Goal: Task Accomplishment & Management: Manage account settings

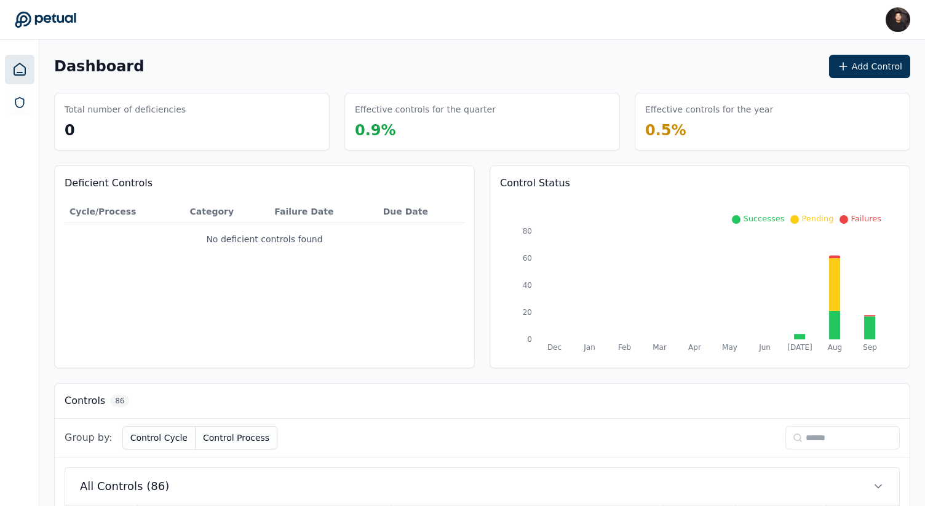
click at [807, 425] on div "Group by: Control Cycle Control Process" at bounding box center [482, 438] width 855 height 39
click at [805, 436] on input at bounding box center [842, 437] width 114 height 23
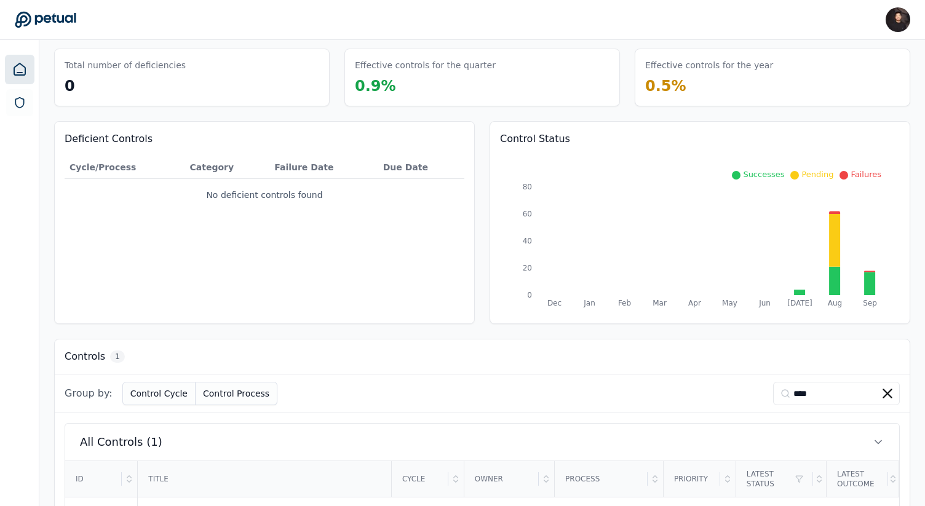
scroll to position [112, 0]
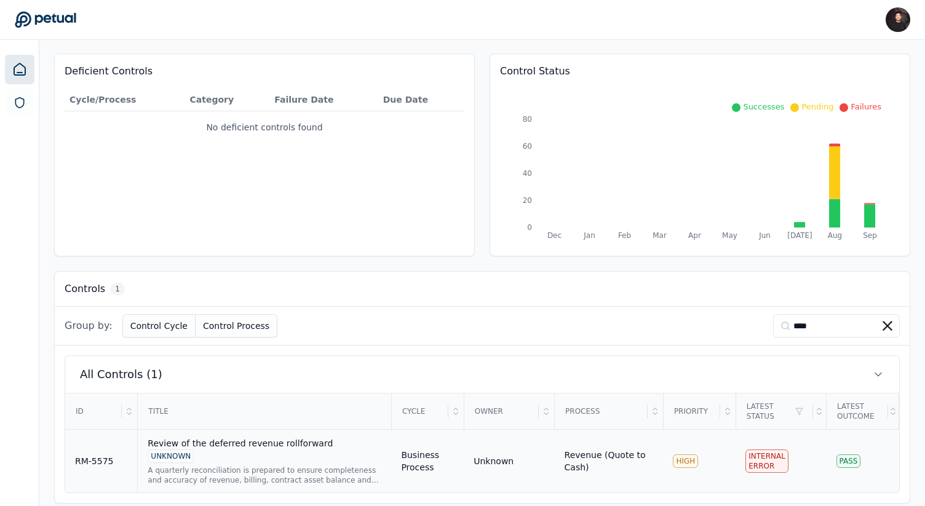
type input "****"
click at [194, 449] on div "UNKNOWN" at bounding box center [171, 456] width 46 height 14
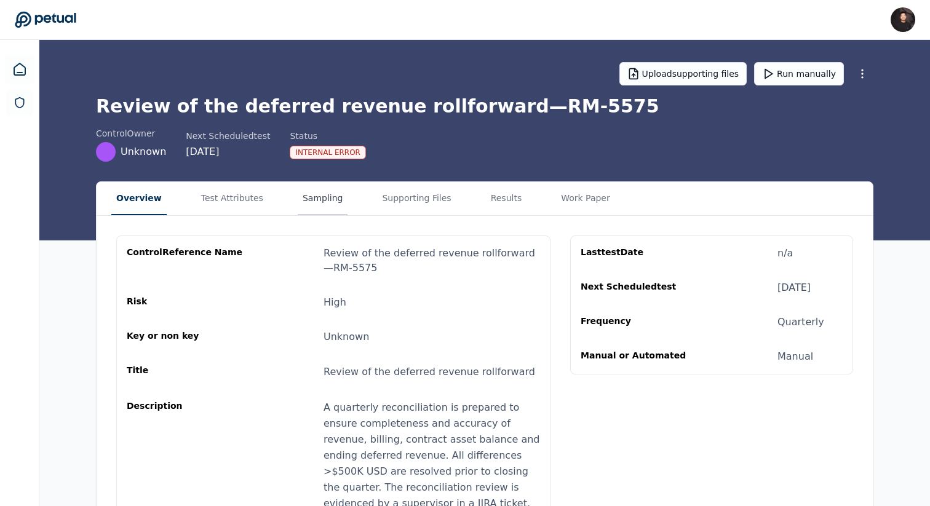
click at [303, 200] on button "Sampling" at bounding box center [323, 198] width 50 height 33
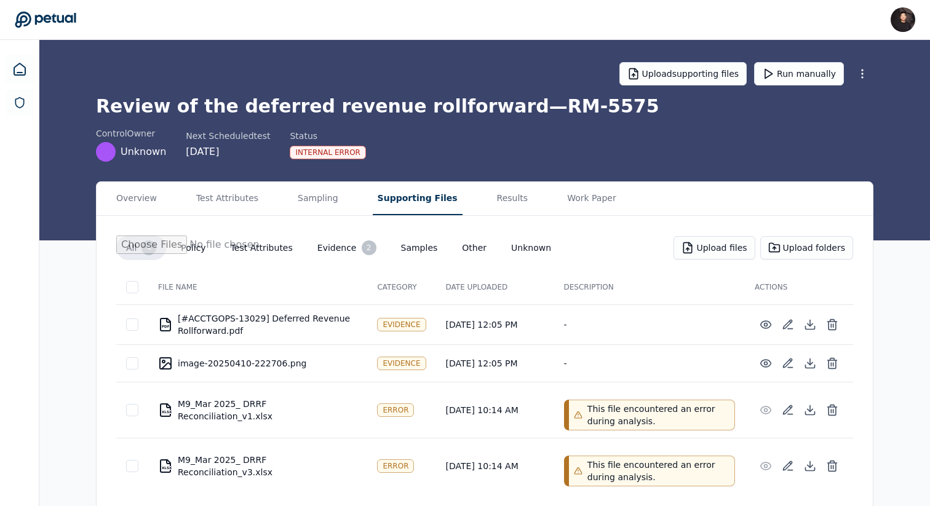
click at [386, 210] on button "Supporting Files" at bounding box center [418, 198] width 90 height 33
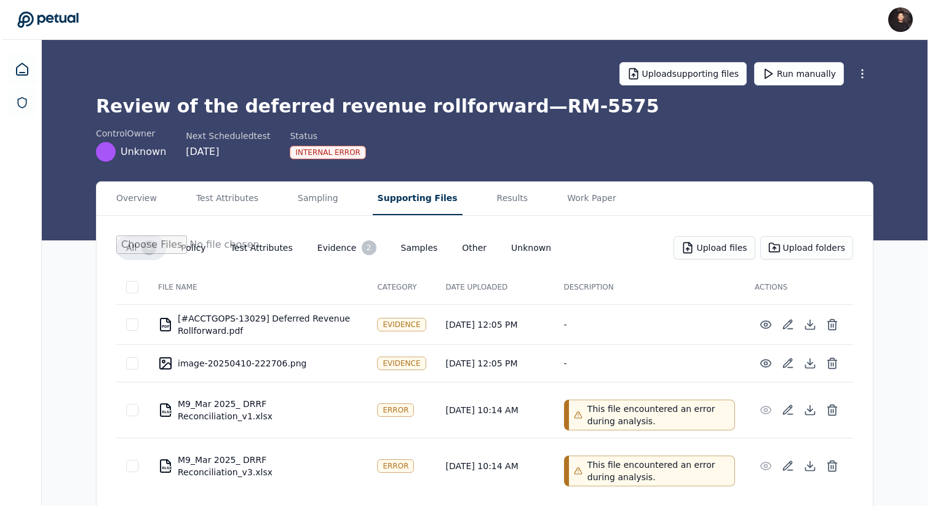
scroll to position [7, 0]
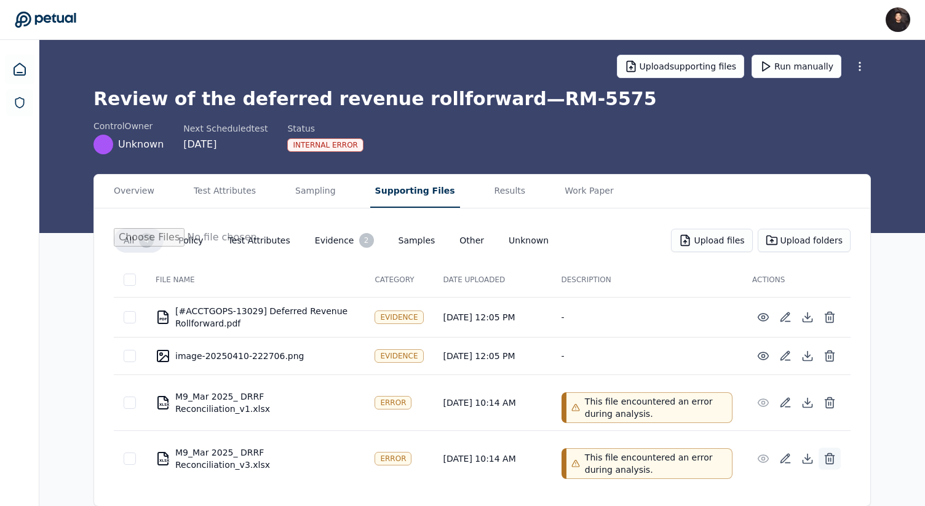
click at [827, 459] on icon at bounding box center [829, 458] width 12 height 12
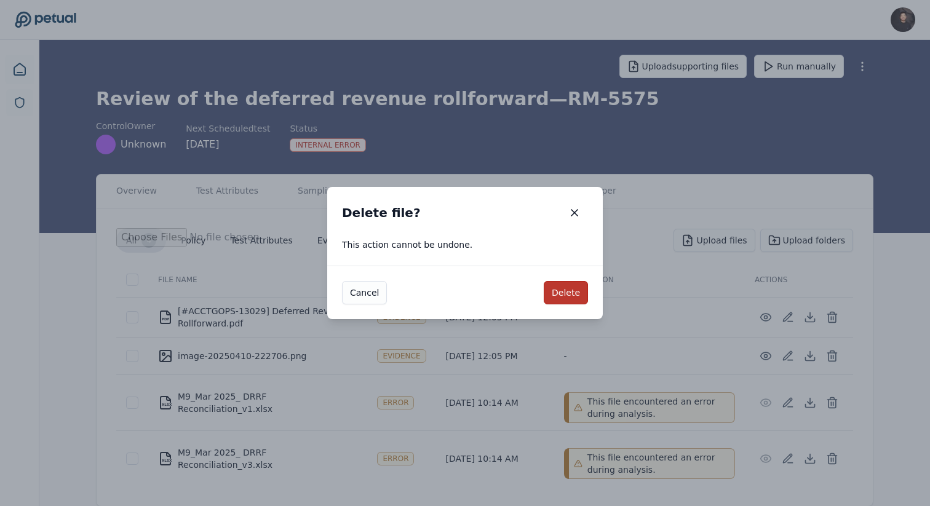
click at [562, 288] on button "Delete" at bounding box center [565, 292] width 44 height 23
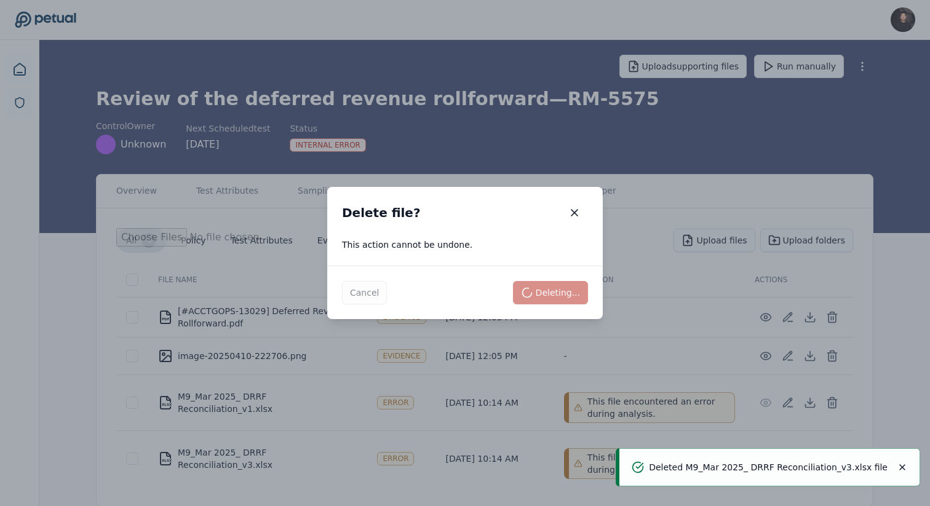
scroll to position [0, 0]
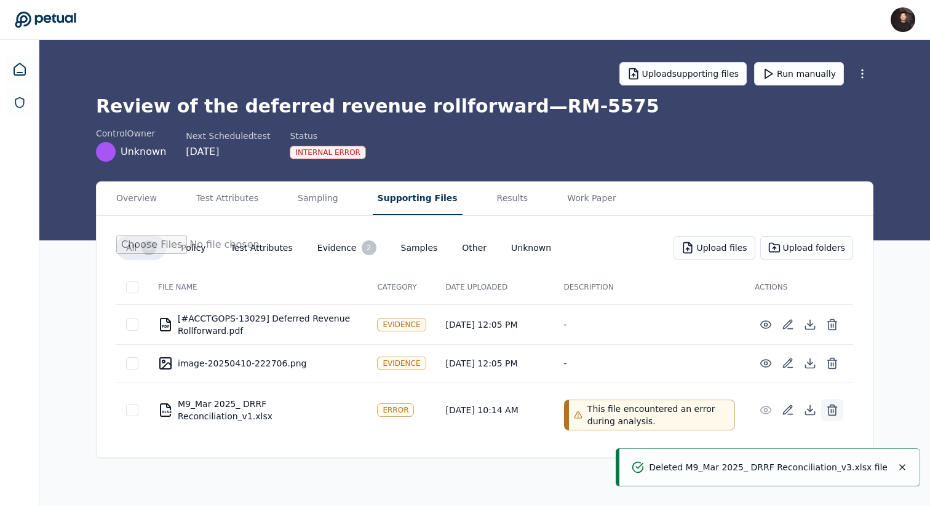
click at [830, 418] on button at bounding box center [832, 410] width 22 height 22
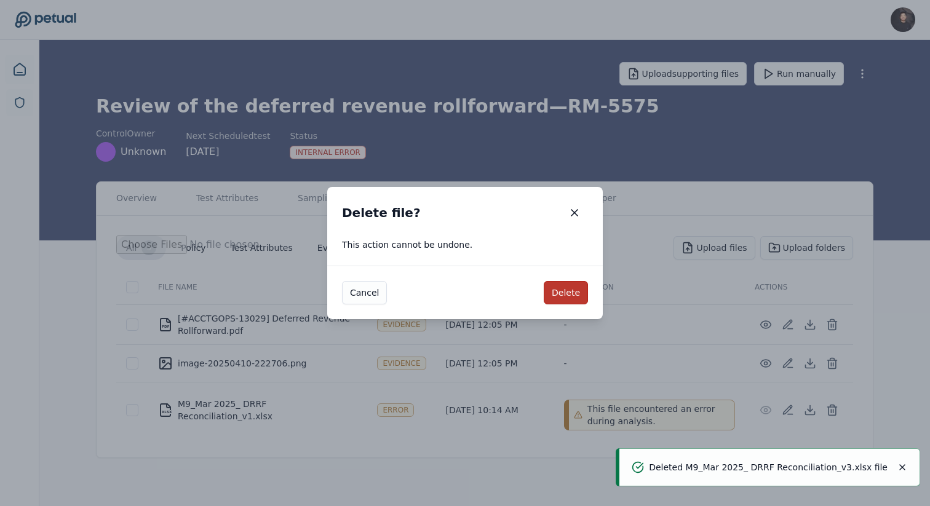
click at [576, 296] on button "Delete" at bounding box center [565, 292] width 44 height 23
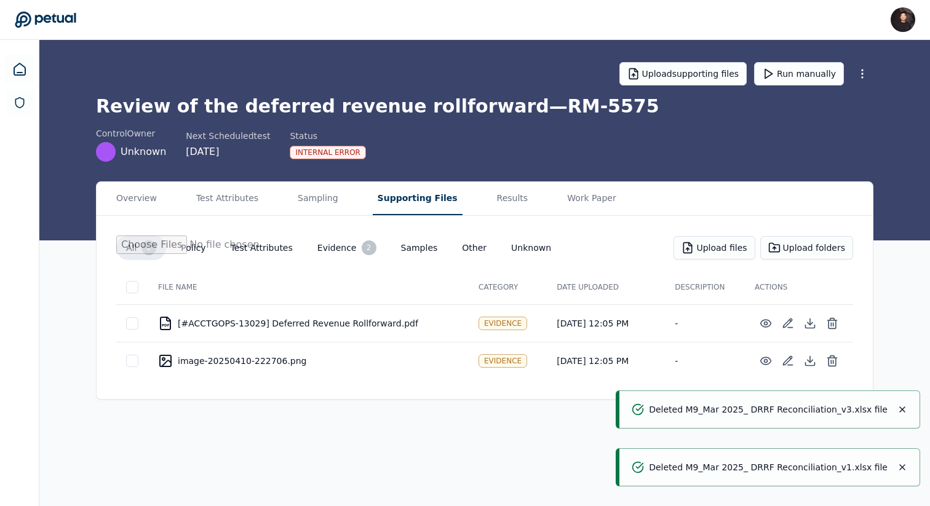
drag, startPoint x: 790, startPoint y: 73, endPoint x: 574, endPoint y: 236, distance: 271.2
click at [572, 237] on main "Upload supporting files Run manually Review of the deferred revenue rollforward…" at bounding box center [484, 273] width 890 height 466
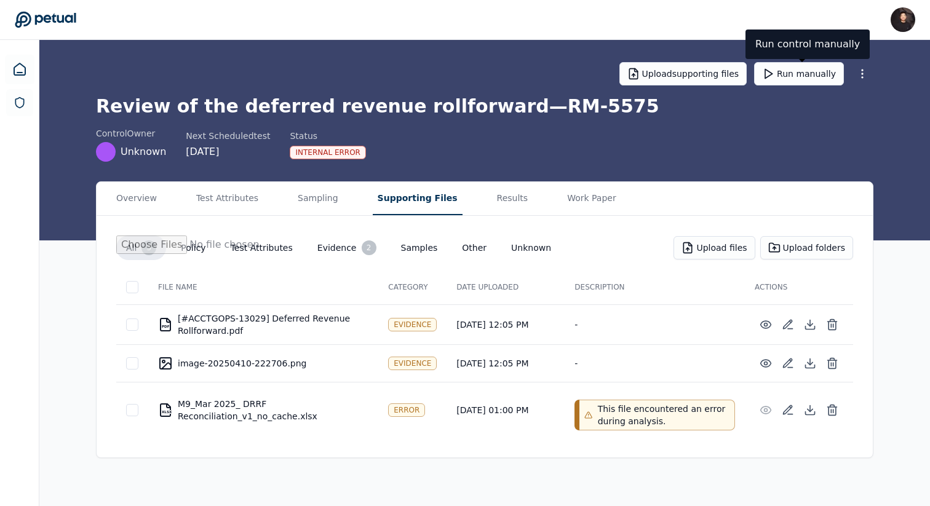
click at [180, 400] on div "XLSX M9_Mar 2025_ DRRF Reconciliation_v1_no_cache.xlsx" at bounding box center [263, 410] width 210 height 25
click at [134, 413] on div at bounding box center [132, 410] width 12 height 12
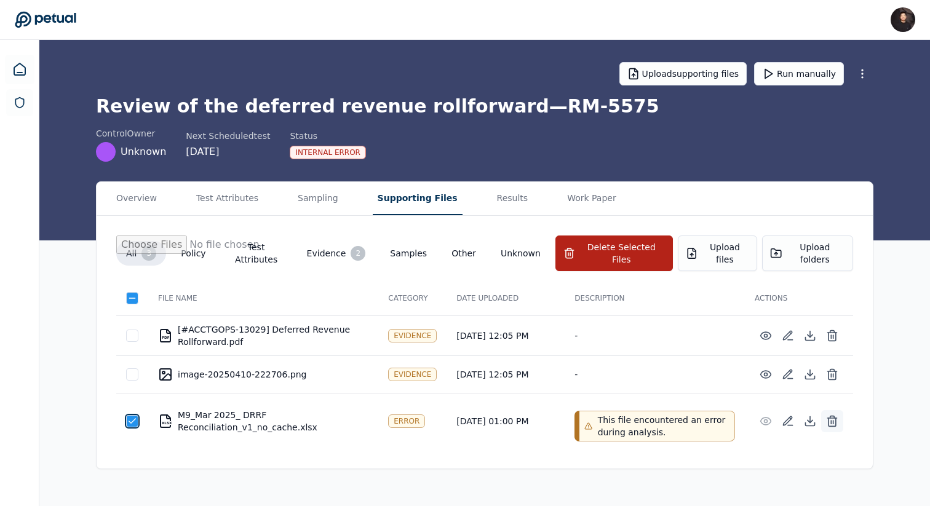
click at [835, 415] on icon at bounding box center [832, 421] width 12 height 12
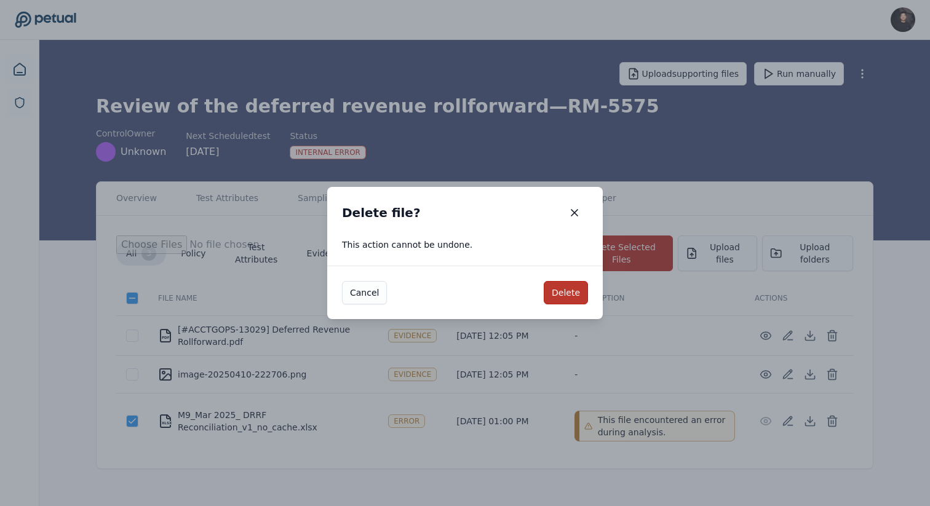
click at [561, 298] on button "Delete" at bounding box center [565, 292] width 44 height 23
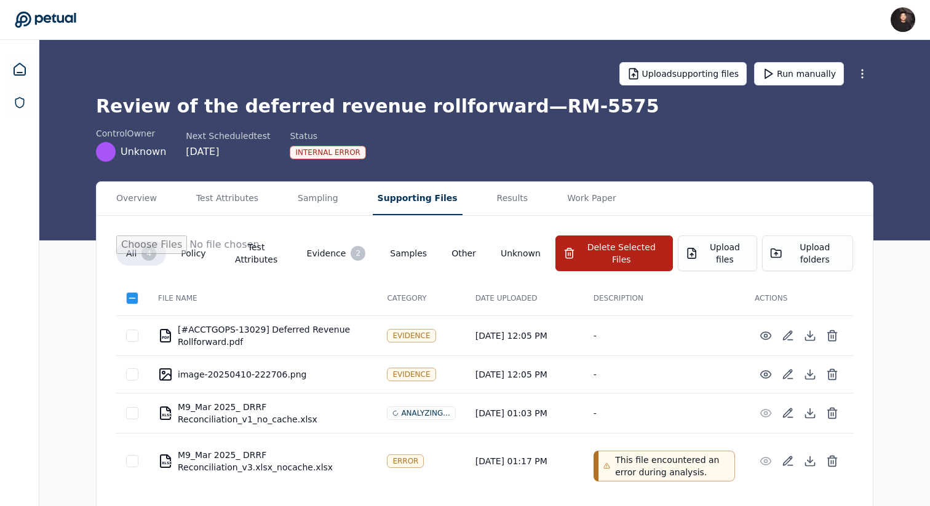
click at [130, 455] on div at bounding box center [132, 461] width 12 height 12
click at [623, 242] on button "Delete Selected Files" at bounding box center [613, 253] width 117 height 36
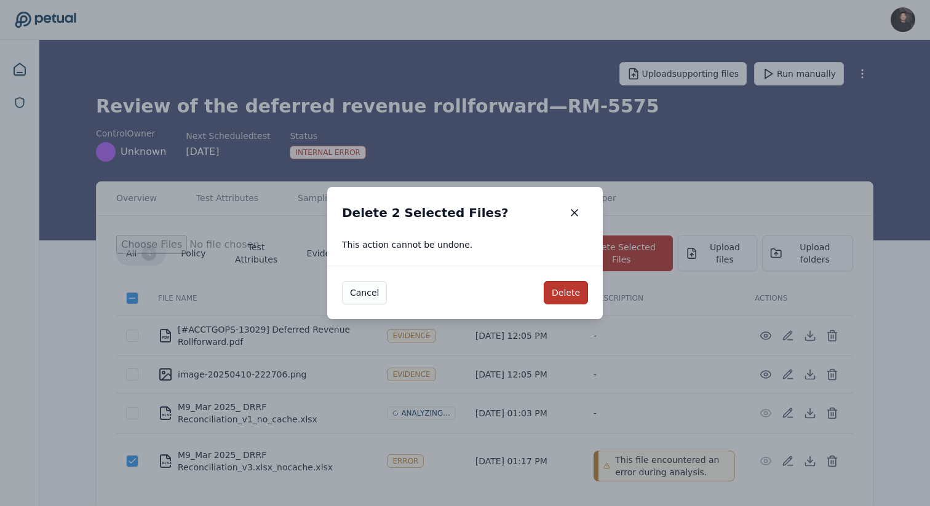
click at [559, 300] on button "Delete" at bounding box center [565, 292] width 44 height 23
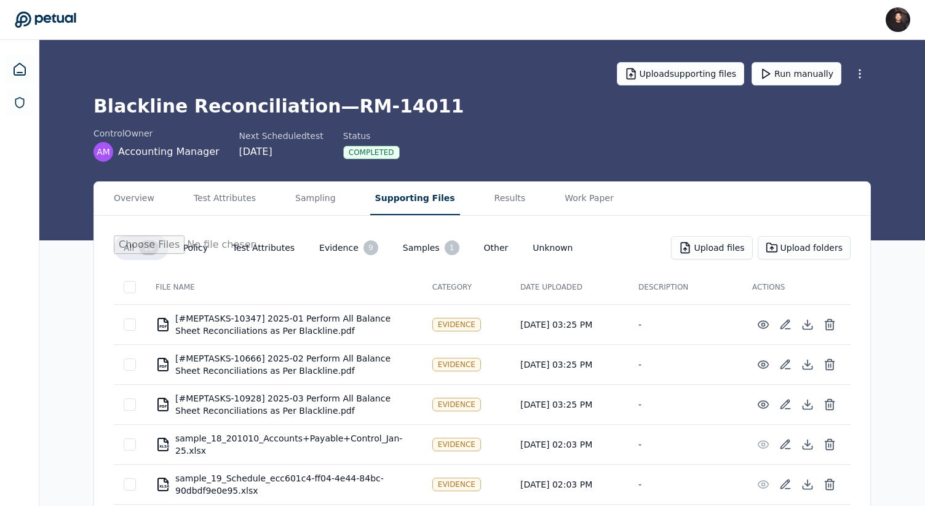
click at [53, 18] on icon at bounding box center [45, 20] width 61 height 16
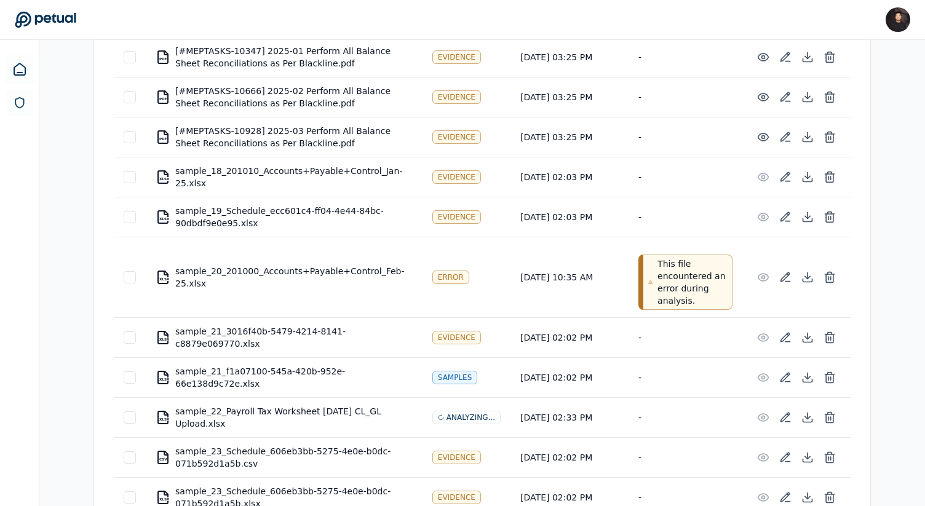
scroll to position [227, 0]
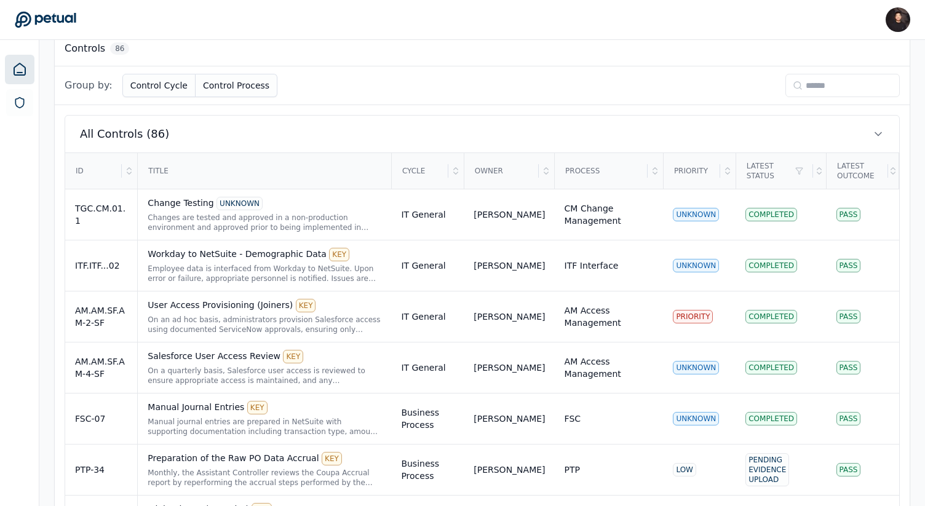
scroll to position [318, 0]
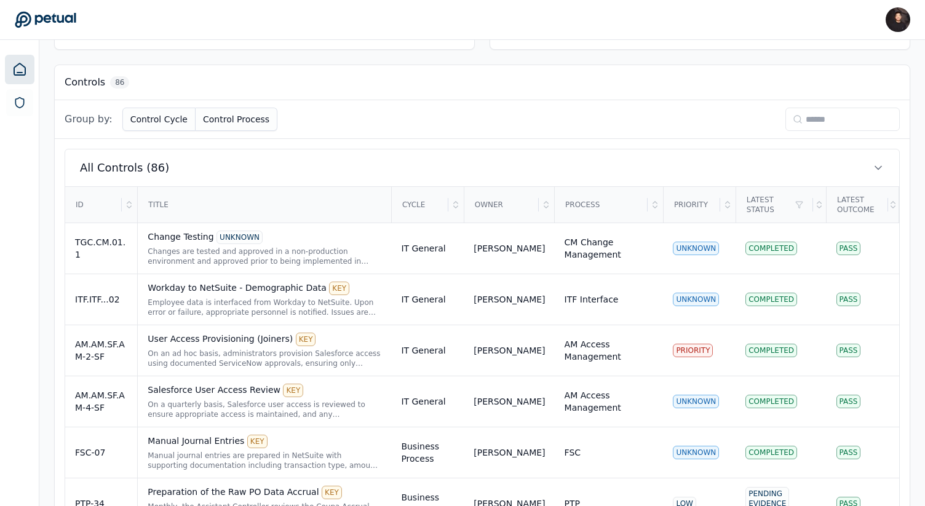
click at [834, 124] on input at bounding box center [842, 119] width 114 height 23
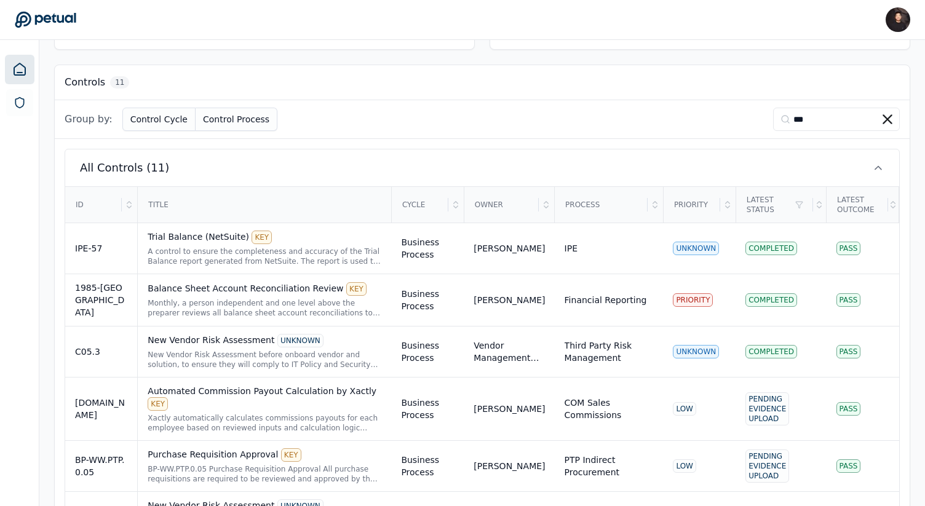
scroll to position [112, 0]
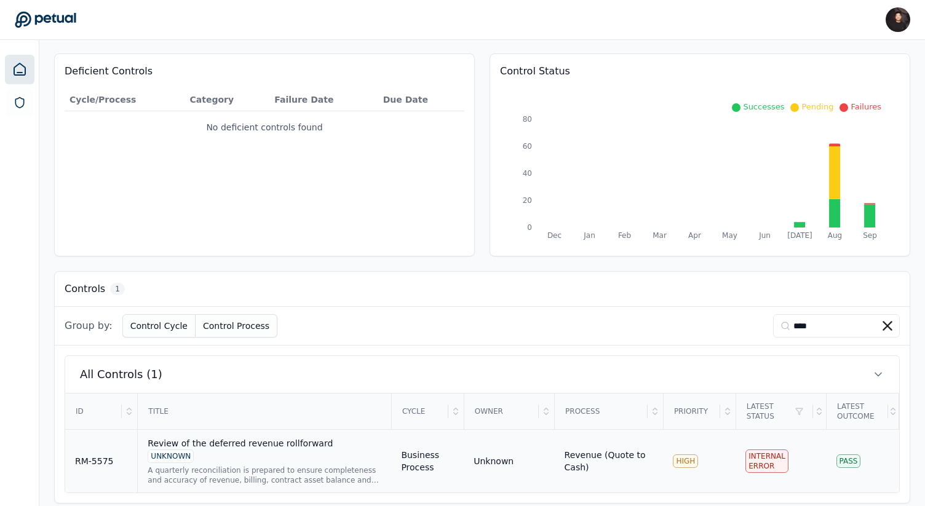
type input "****"
click at [241, 465] on div "A quarterly reconciliation is prepared to ensure completeness and accuracy of r…" at bounding box center [265, 475] width 234 height 20
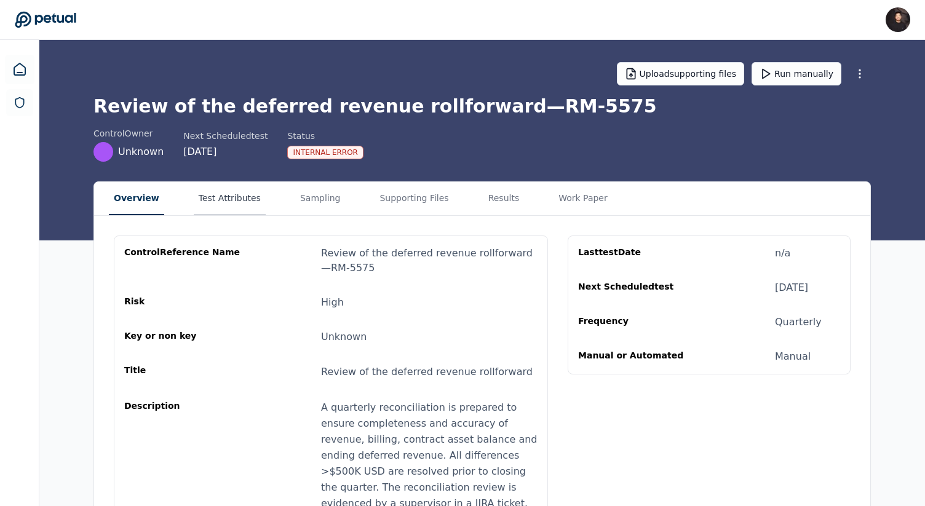
click at [217, 194] on button "Test Attributes" at bounding box center [230, 198] width 72 height 33
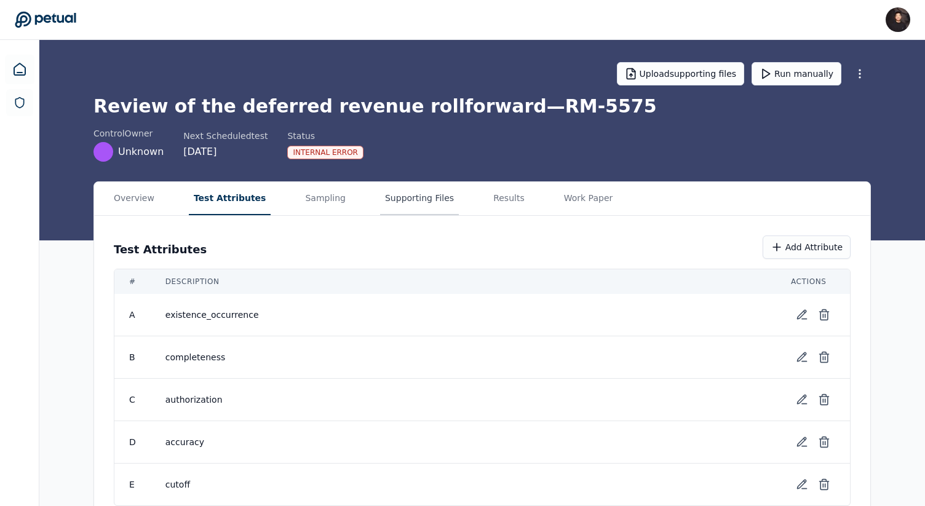
click at [403, 193] on button "Supporting Files" at bounding box center [419, 198] width 79 height 33
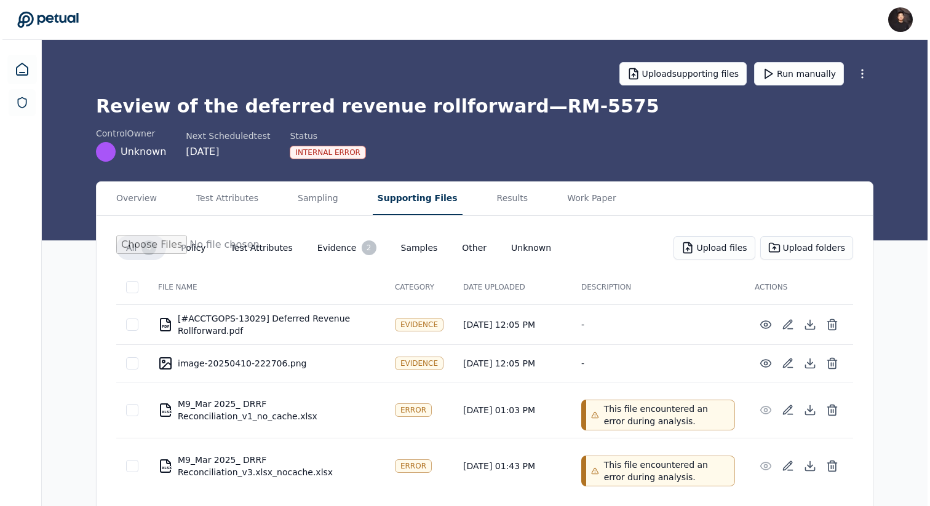
scroll to position [7, 0]
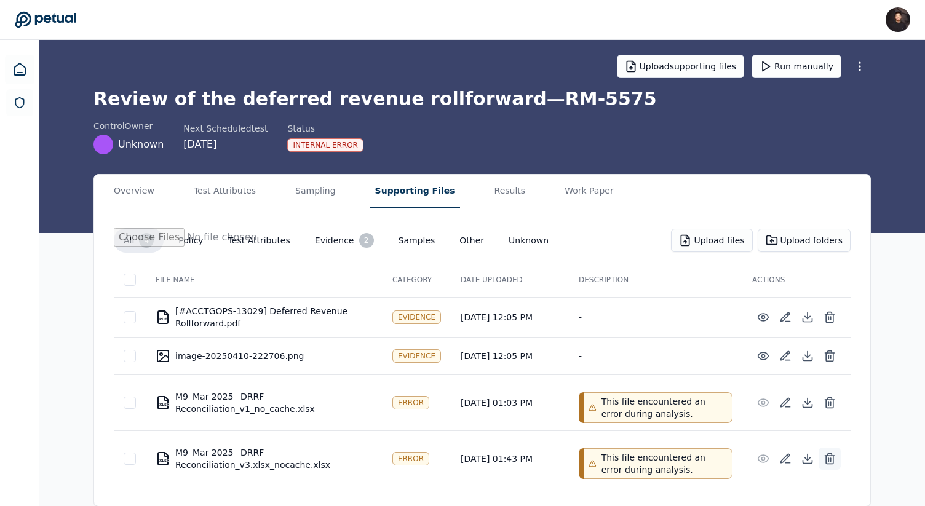
click at [835, 459] on icon at bounding box center [829, 458] width 12 height 12
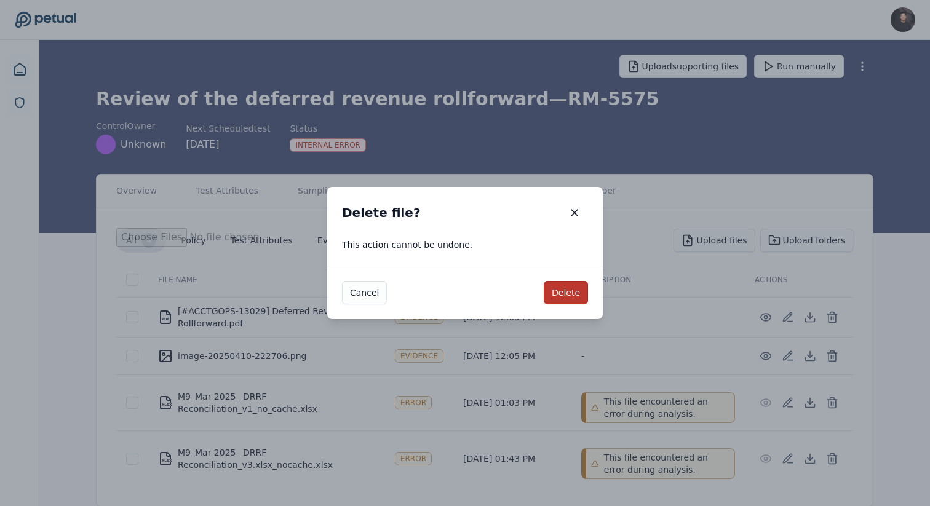
click at [564, 290] on button "Delete" at bounding box center [565, 292] width 44 height 23
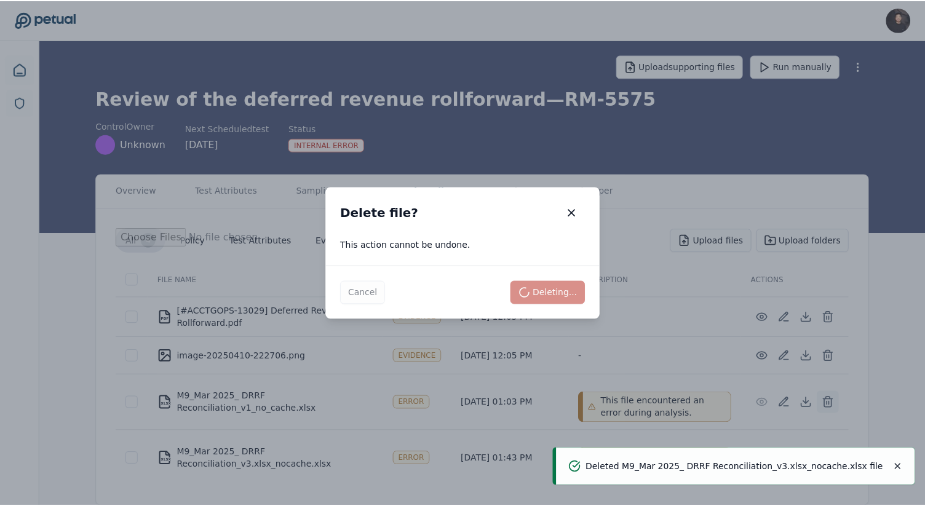
scroll to position [0, 0]
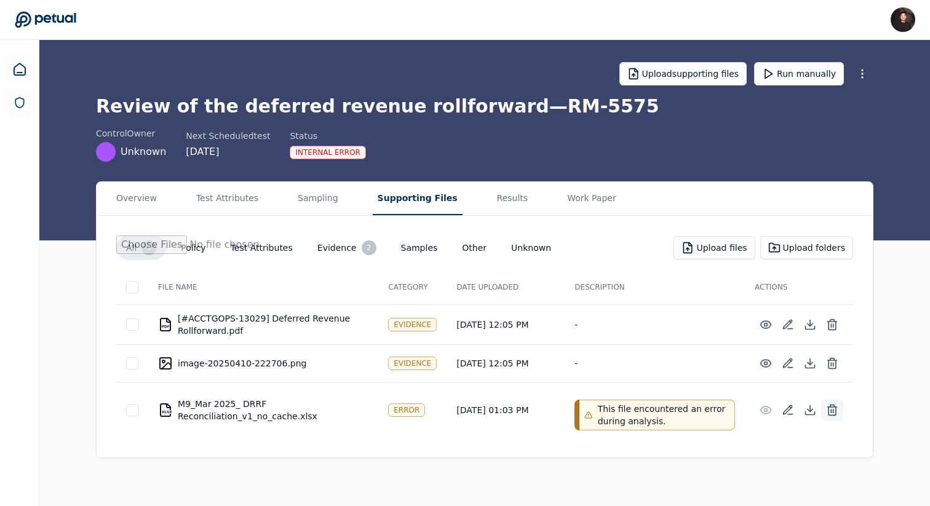
click at [830, 413] on icon at bounding box center [832, 410] width 12 height 12
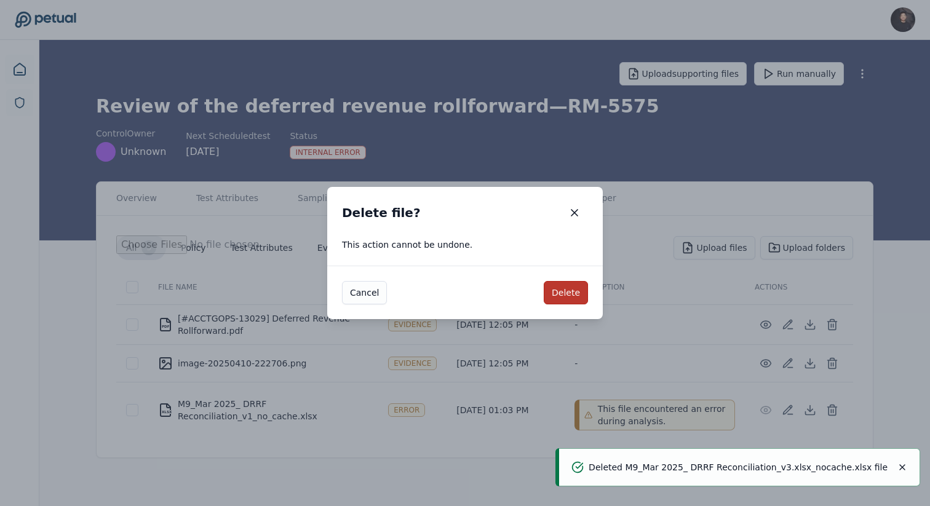
click at [563, 291] on button "Delete" at bounding box center [565, 292] width 44 height 23
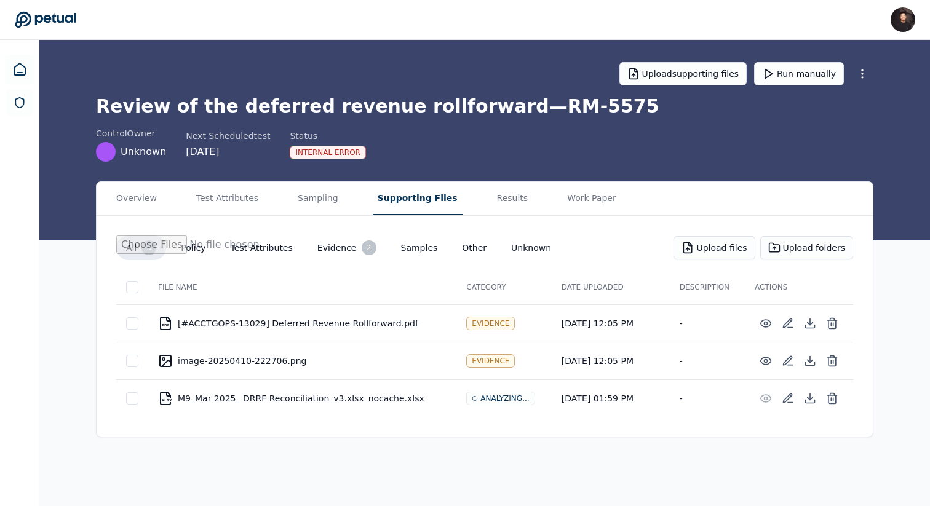
click at [61, 17] on icon at bounding box center [45, 19] width 61 height 17
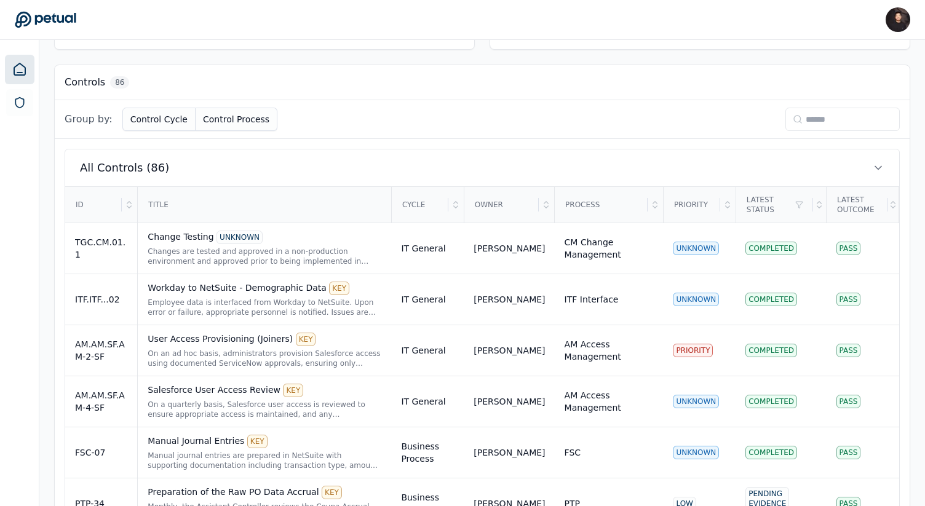
click at [850, 111] on input at bounding box center [842, 119] width 114 height 23
paste input "********"
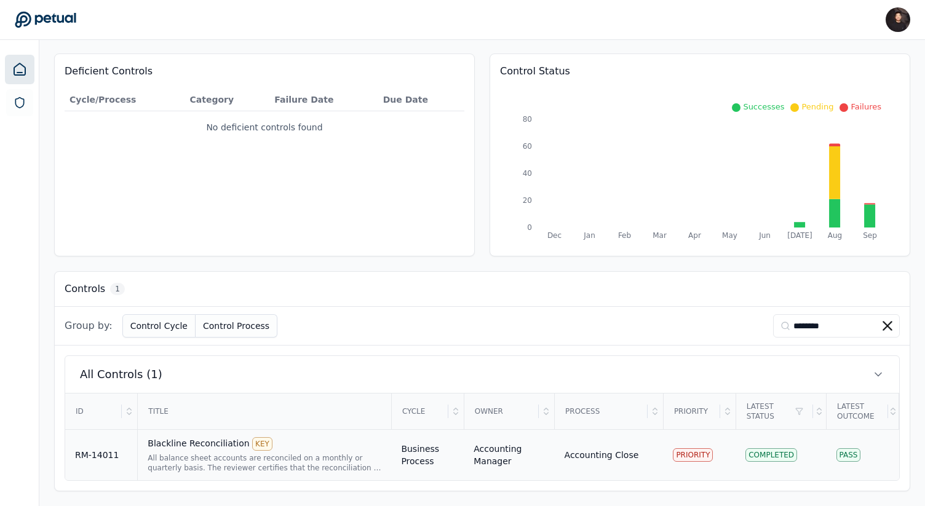
type input "********"
click at [277, 443] on div "Blackline Reconciliation KEY" at bounding box center [265, 444] width 234 height 14
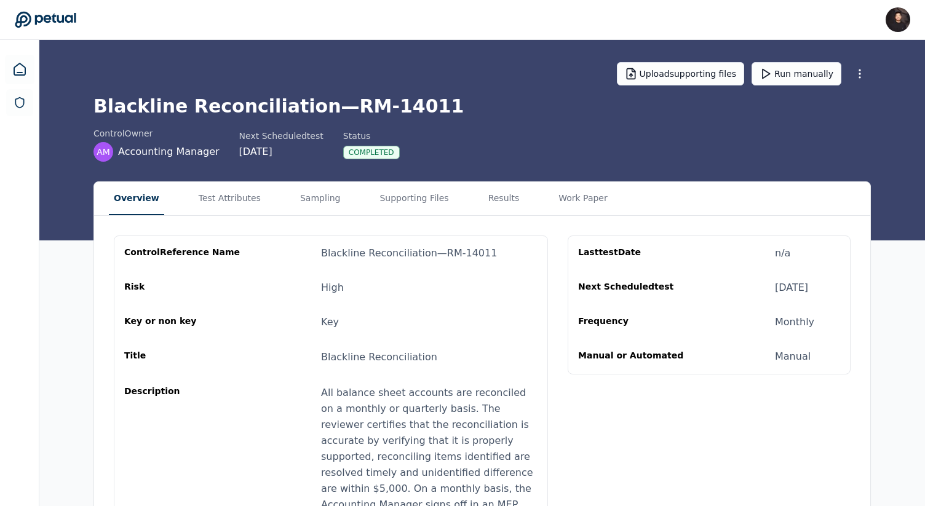
click at [310, 180] on div "Upload supporting files Run manually Blackline Reconciliation — RM-14011 contro…" at bounding box center [481, 140] width 885 height 200
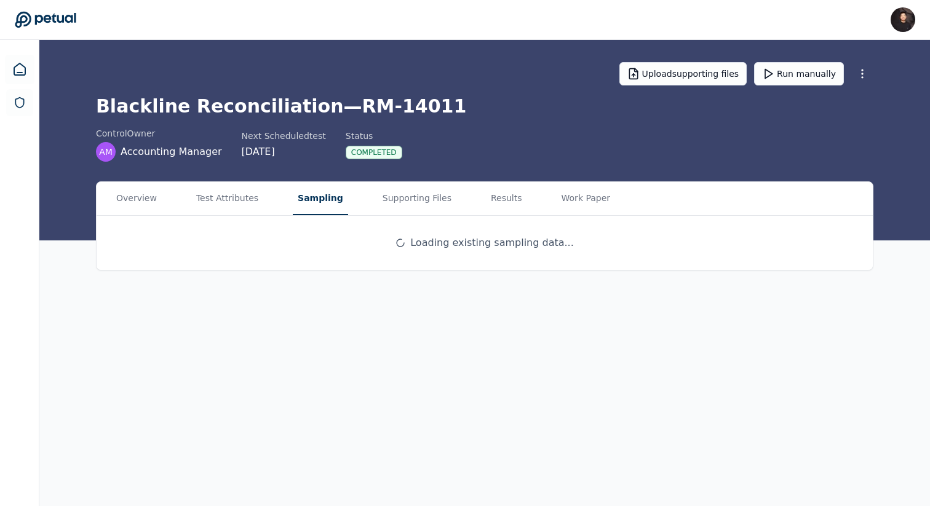
click at [309, 188] on button "Sampling" at bounding box center [320, 198] width 55 height 33
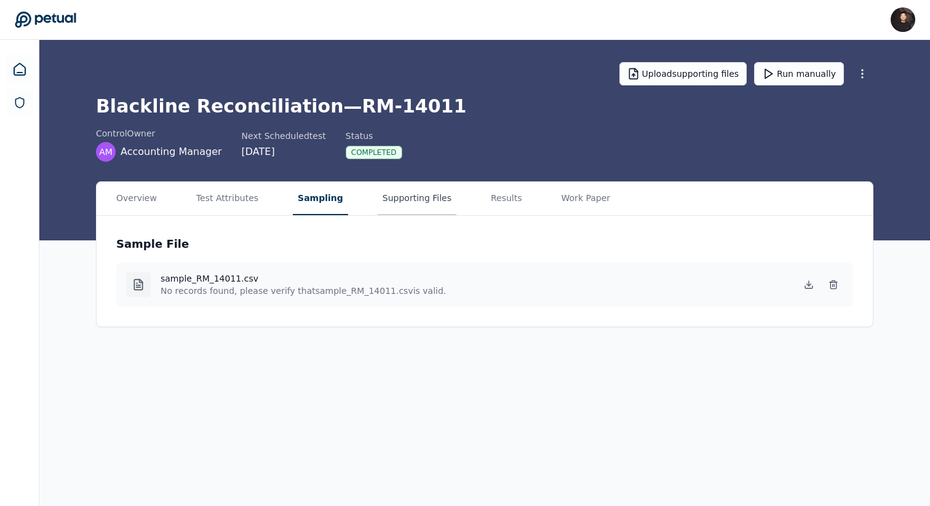
click at [389, 203] on button "Supporting Files" at bounding box center [416, 198] width 79 height 33
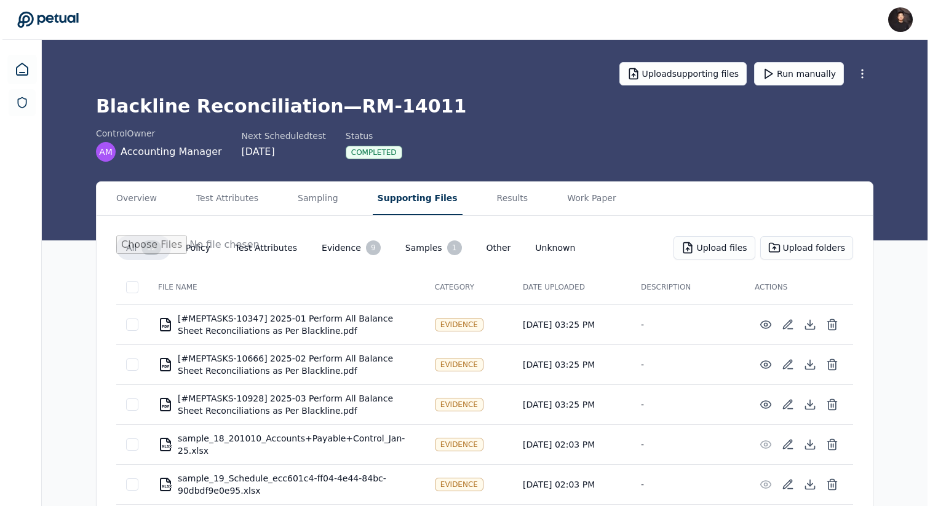
scroll to position [336, 0]
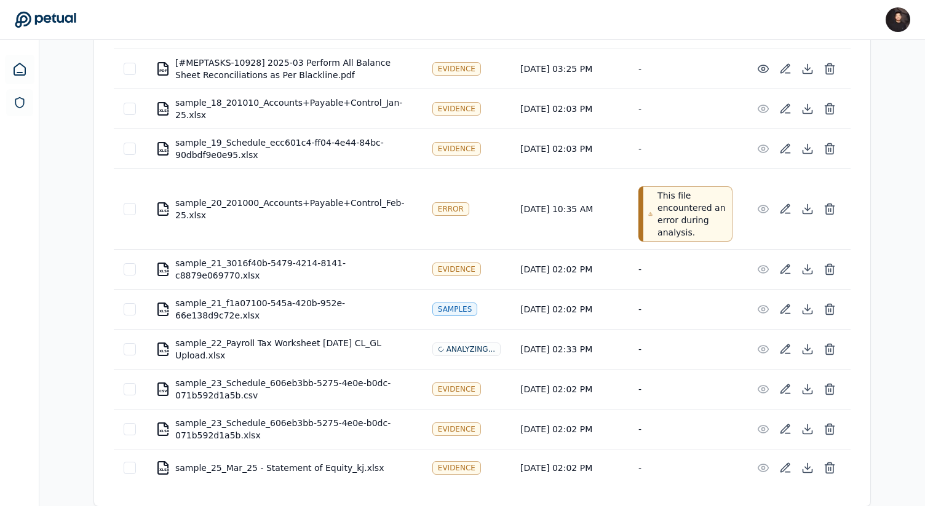
click at [141, 202] on td at bounding box center [130, 208] width 32 height 81
click at [132, 208] on div at bounding box center [130, 209] width 12 height 12
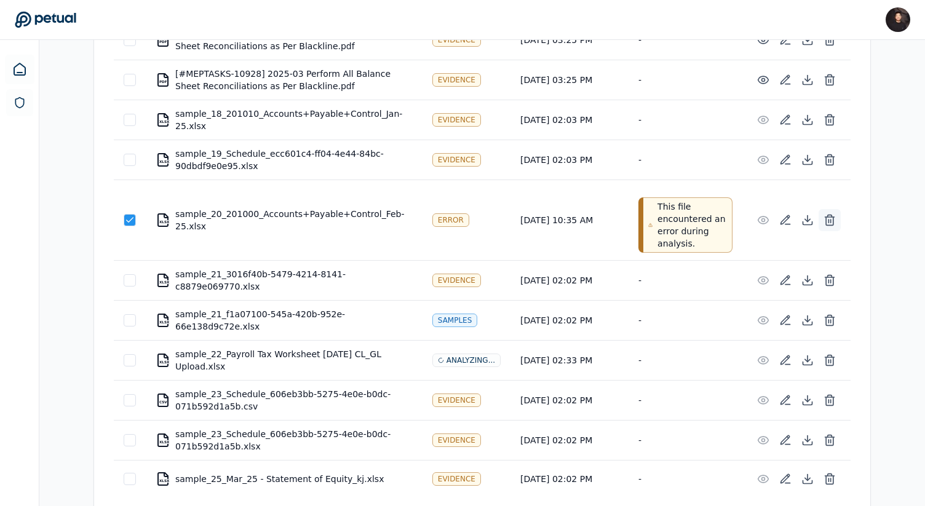
click at [825, 219] on icon at bounding box center [829, 220] width 12 height 12
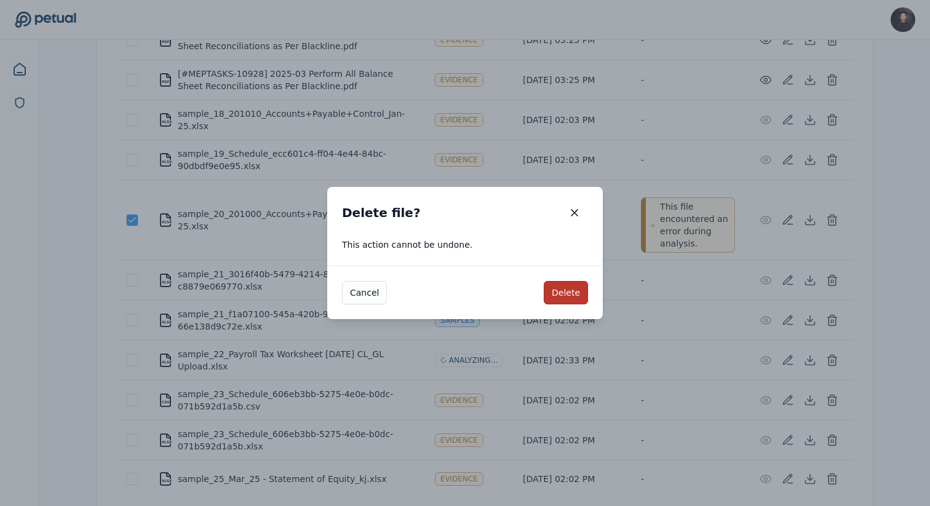
click at [565, 294] on button "Delete" at bounding box center [565, 292] width 44 height 23
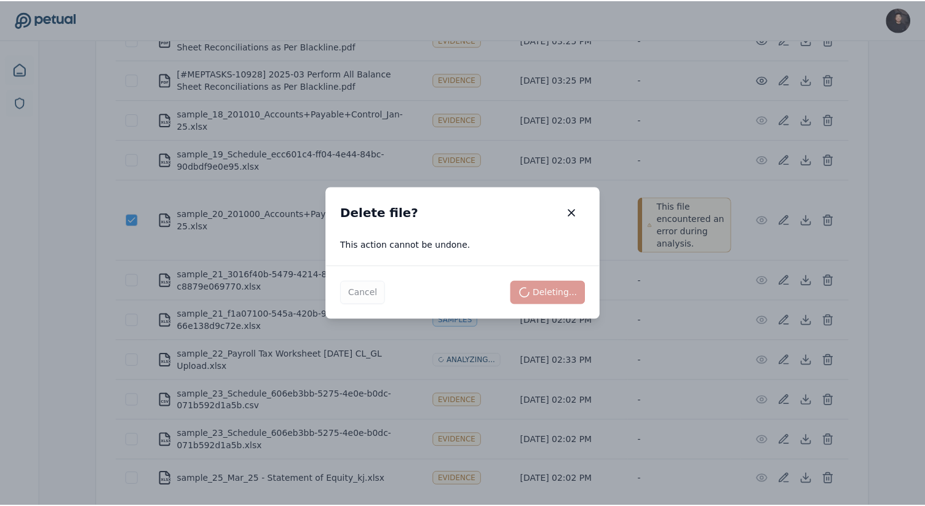
scroll to position [254, 0]
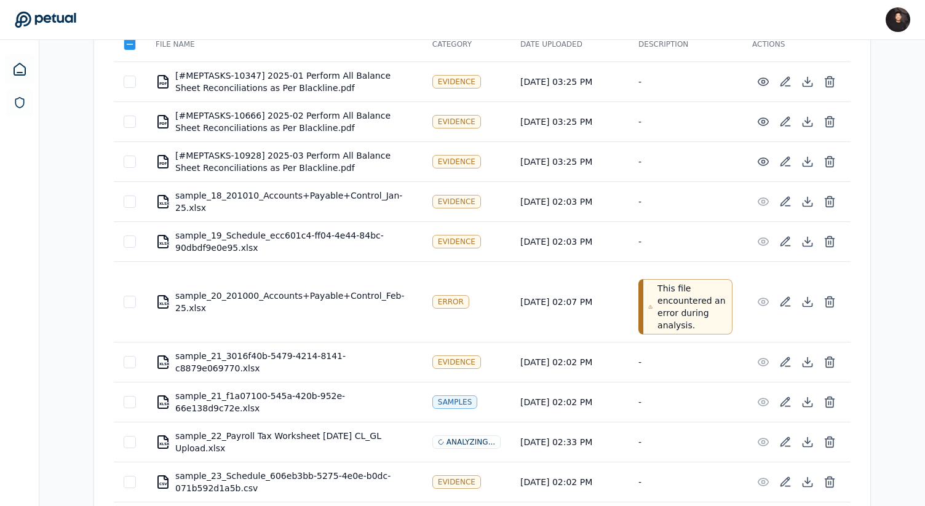
click at [263, 298] on div "XLSX sample_20_201000_Accounts+Payable+Control_Feb-25.xlsx" at bounding box center [284, 302] width 257 height 25
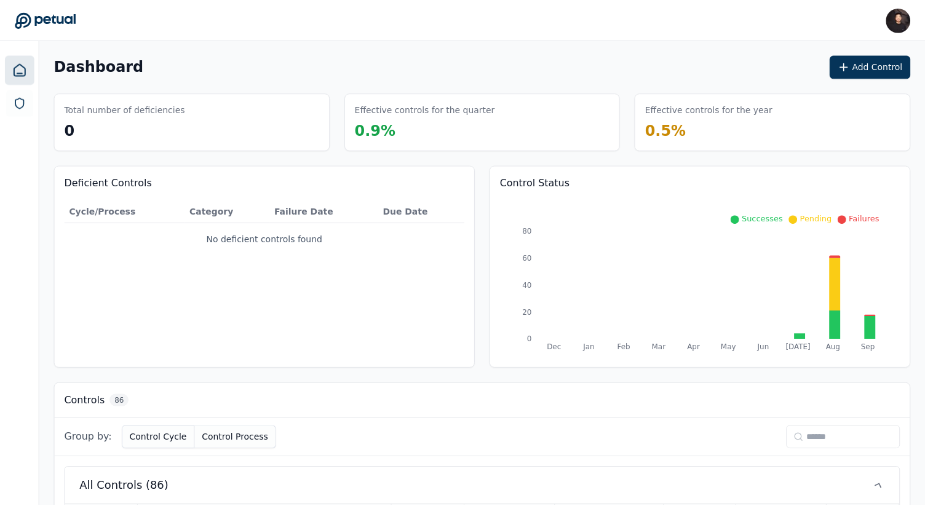
scroll to position [29, 0]
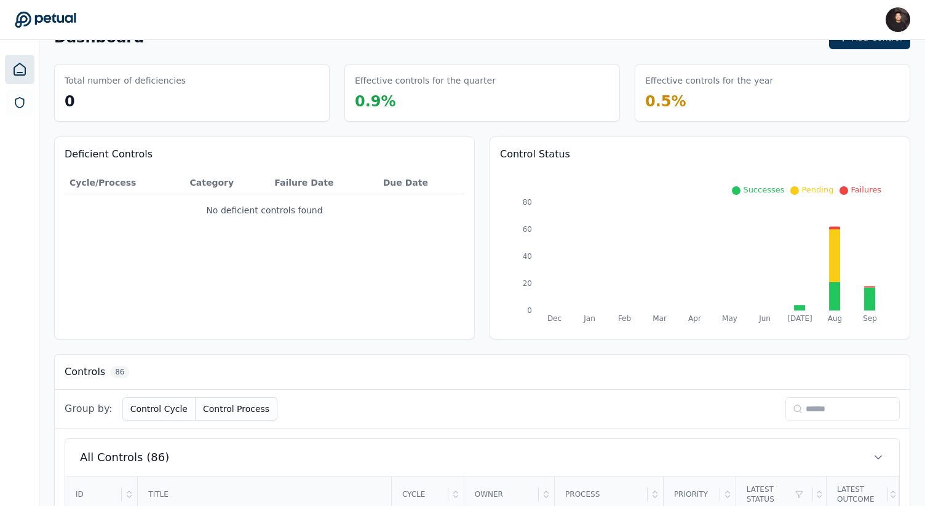
click at [791, 400] on input at bounding box center [842, 408] width 114 height 23
paste input "********"
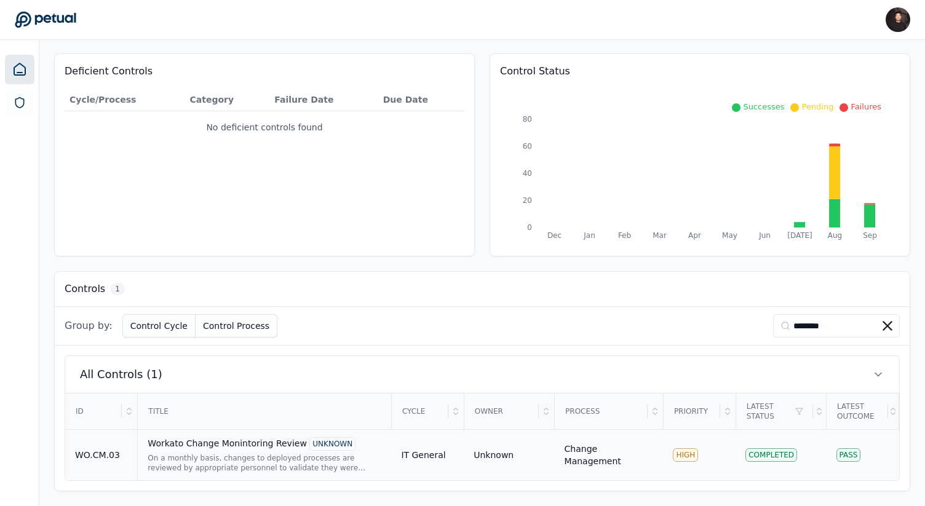
type input "********"
click at [237, 448] on div "Workato Change Monintoring Review UNKNOWN" at bounding box center [265, 444] width 234 height 14
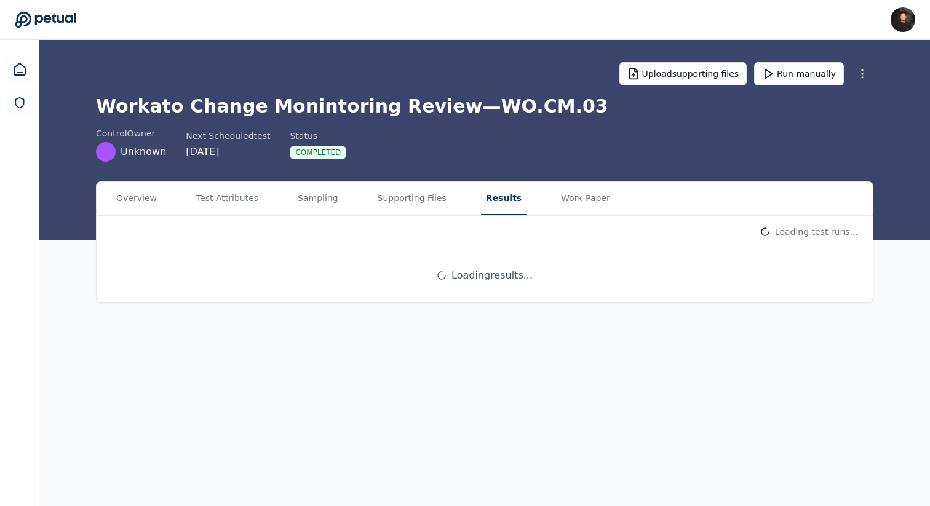
click at [481, 184] on button "Results" at bounding box center [503, 198] width 45 height 33
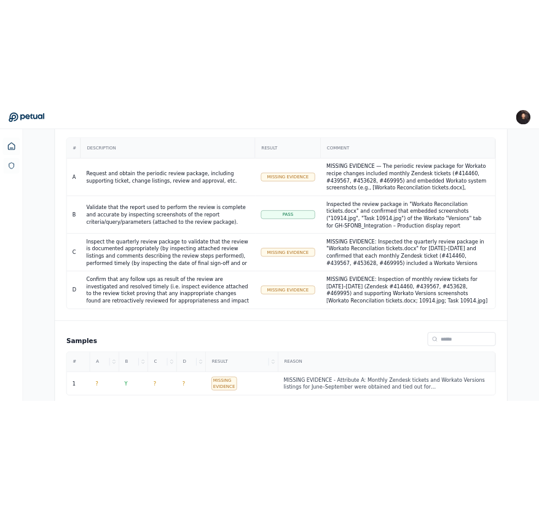
scroll to position [265, 0]
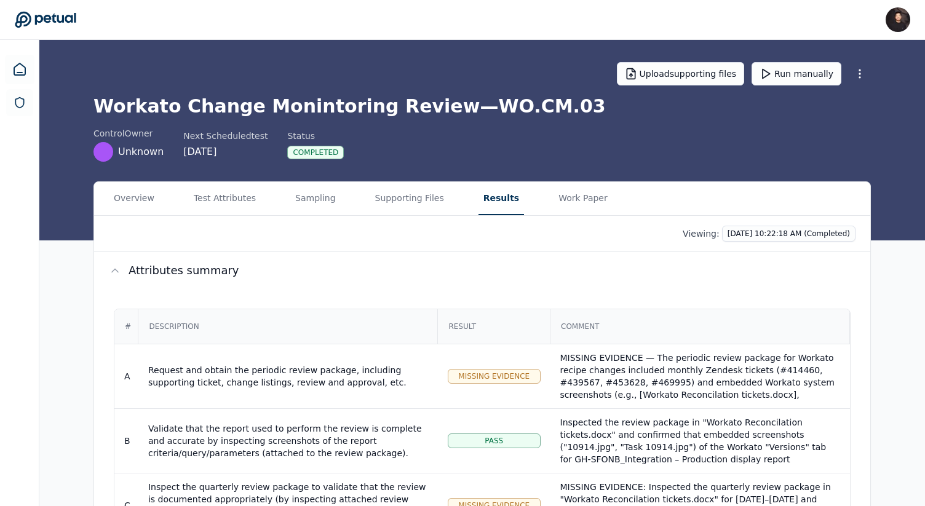
click at [358, 203] on div "Overview Test Attributes Sampling Supporting Files Results Work Paper" at bounding box center [482, 199] width 776 height 34
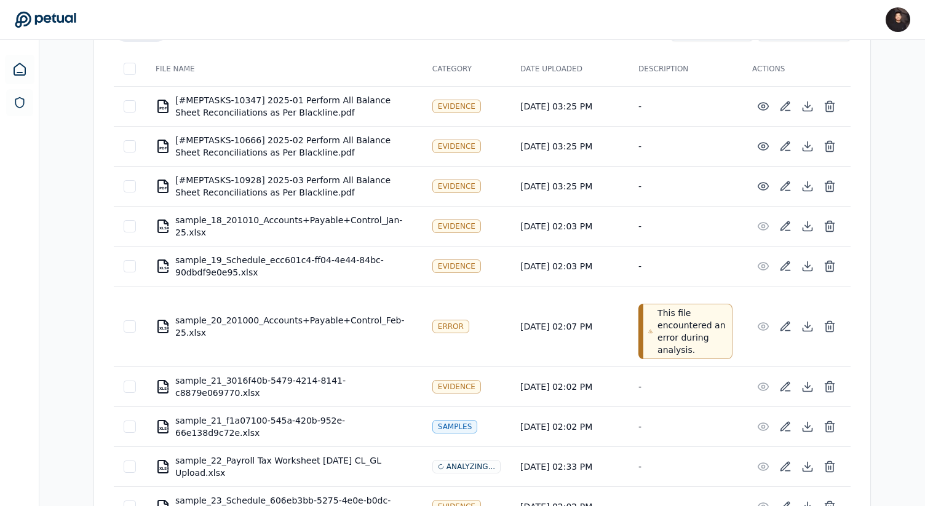
scroll to position [229, 0]
click at [826, 324] on icon at bounding box center [829, 327] width 12 height 12
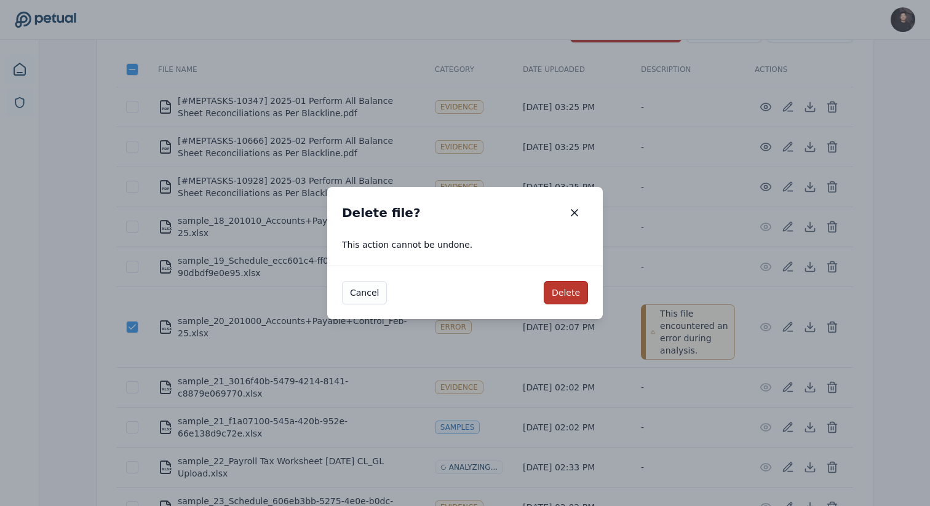
click at [578, 295] on button "Delete" at bounding box center [565, 292] width 44 height 23
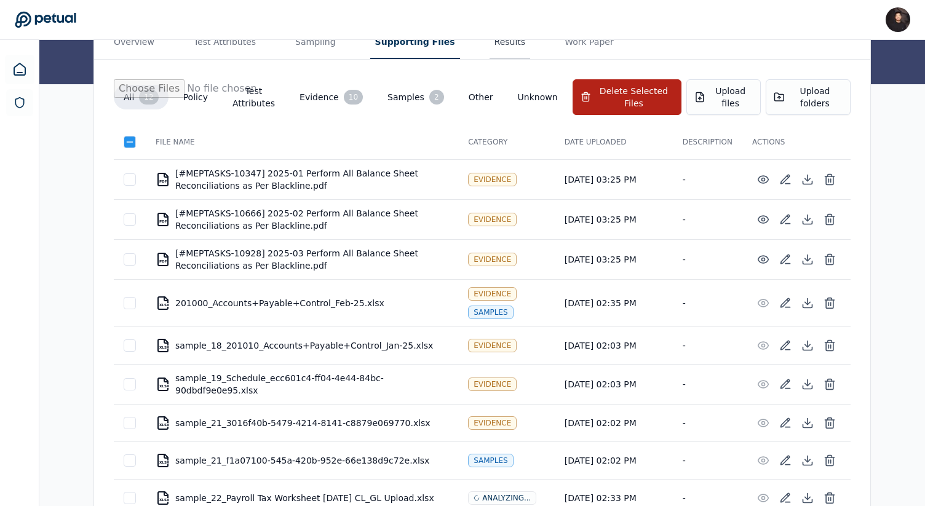
scroll to position [0, 0]
